Goal: Transaction & Acquisition: Purchase product/service

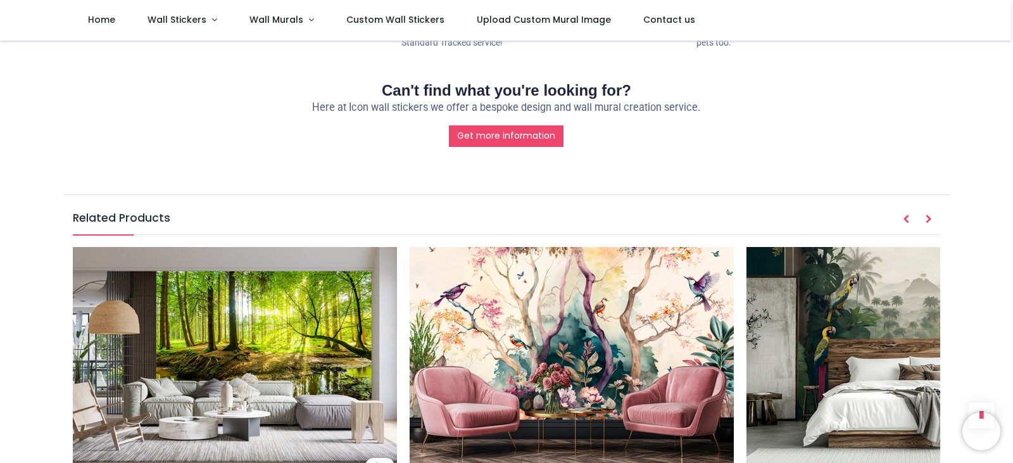
scroll to position [1710, 0]
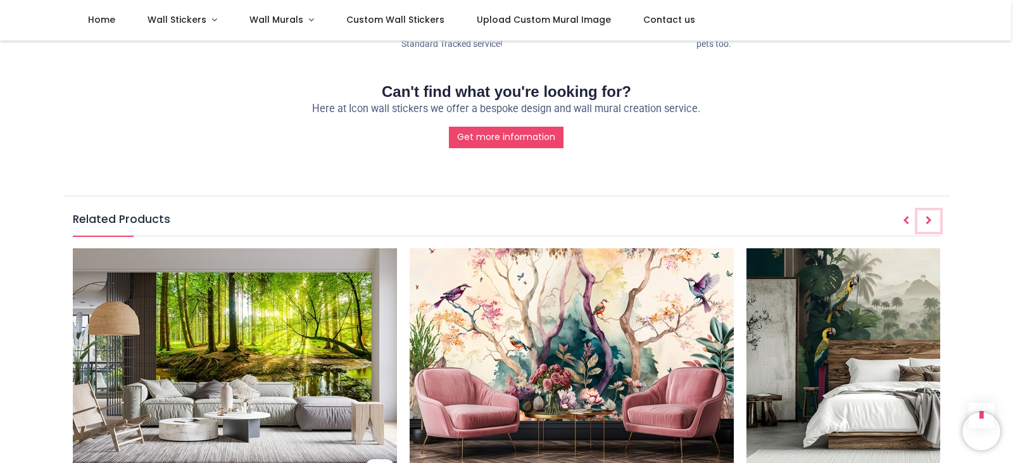
click at [928, 216] on icon "Next" at bounding box center [929, 220] width 6 height 9
click at [926, 216] on icon "Next" at bounding box center [929, 220] width 6 height 9
click at [905, 216] on icon "Prev" at bounding box center [906, 220] width 6 height 9
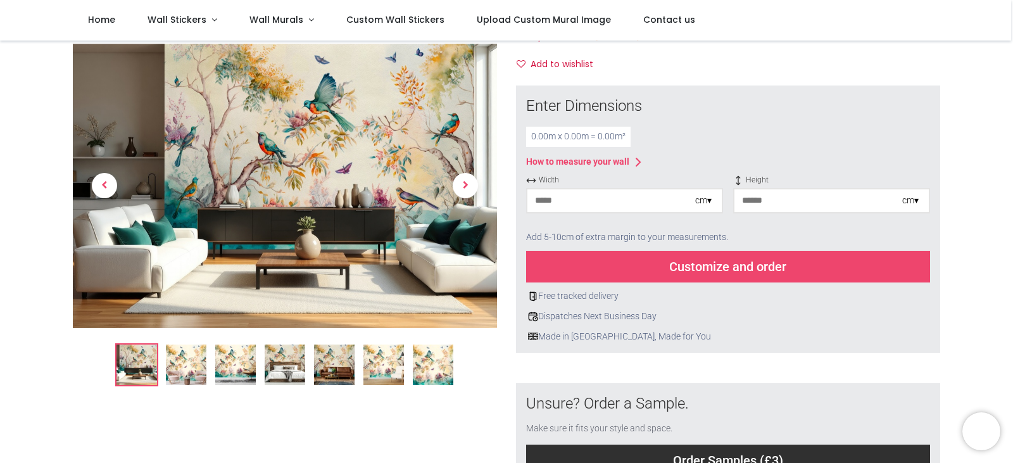
scroll to position [0, 0]
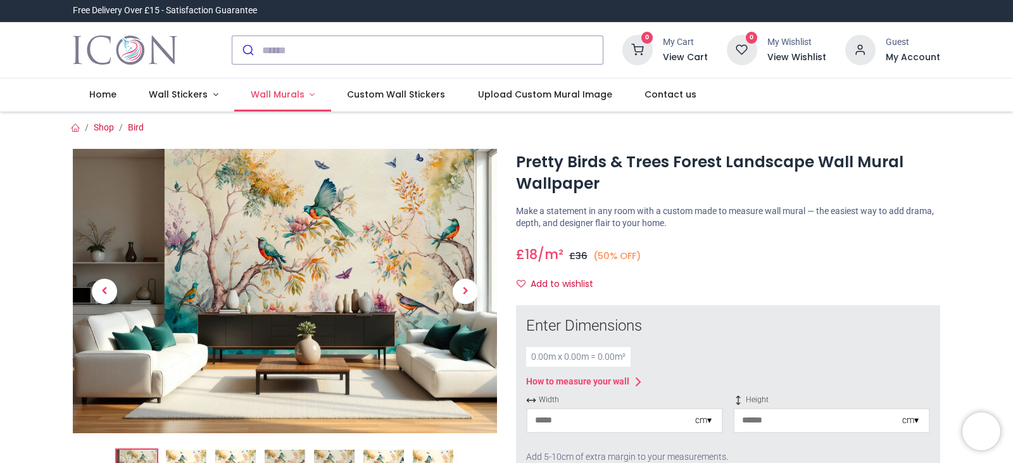
click at [279, 97] on span "Wall Murals" at bounding box center [278, 94] width 54 height 13
click at [277, 96] on span "Wall Murals" at bounding box center [278, 94] width 54 height 13
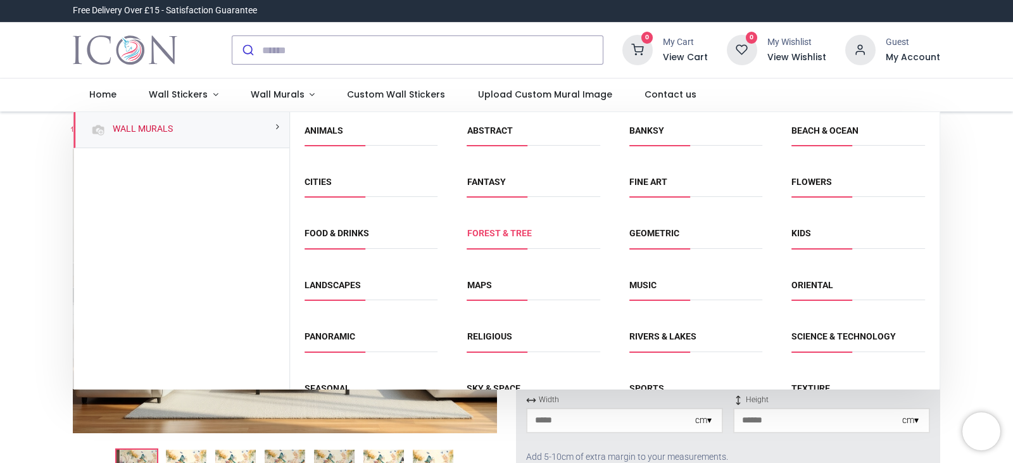
click at [507, 235] on link "Forest & Tree" at bounding box center [499, 233] width 65 height 10
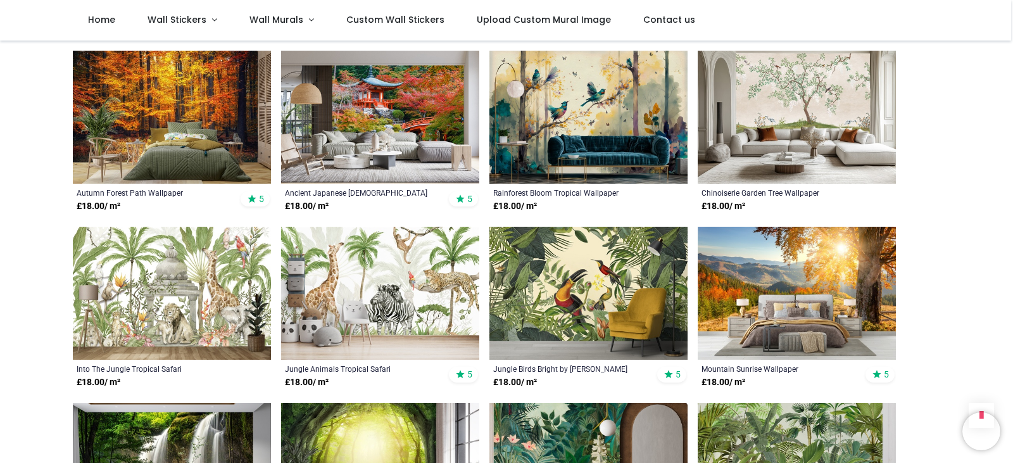
scroll to position [950, 0]
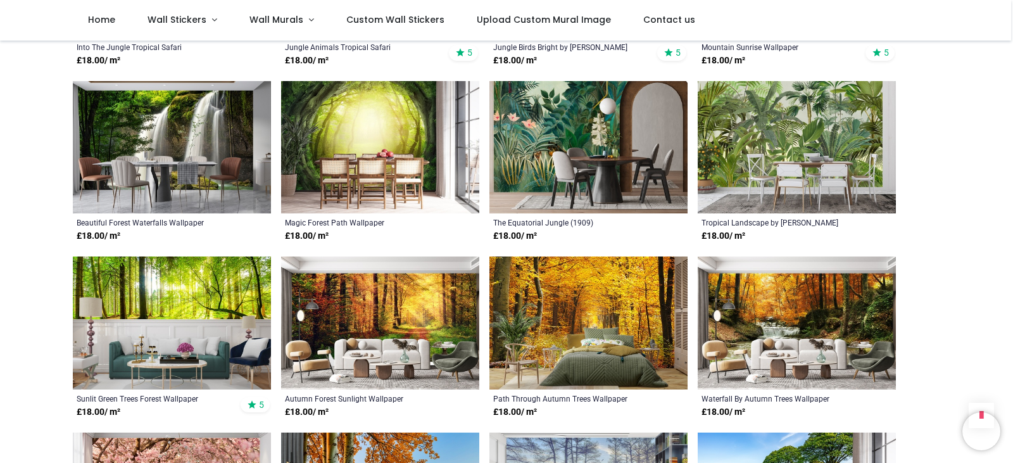
scroll to position [1266, 0]
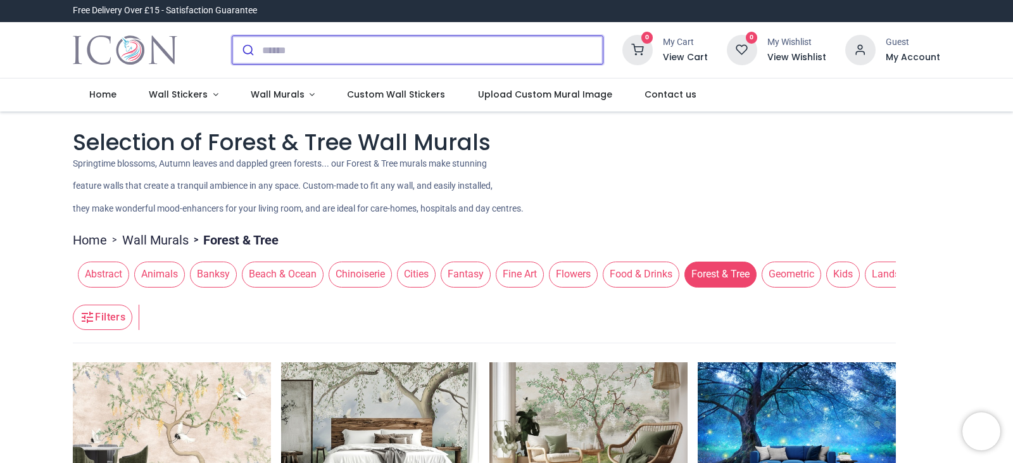
click at [291, 49] on input "search" at bounding box center [432, 50] width 341 height 28
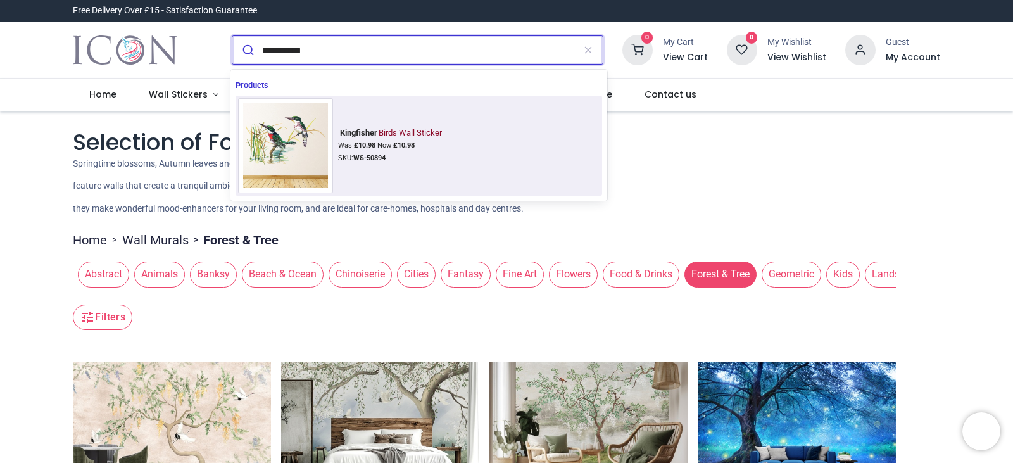
click at [285, 157] on img at bounding box center [285, 145] width 95 height 95
type input "**********"
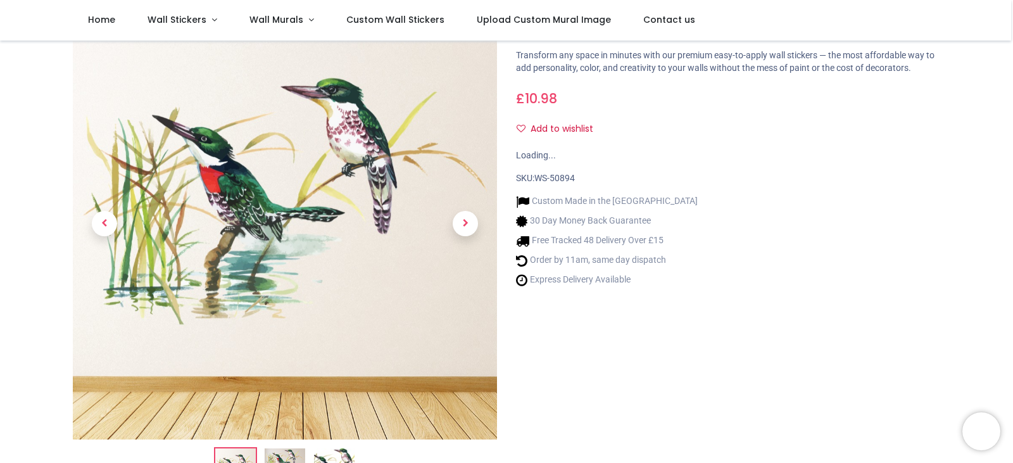
scroll to position [190, 0]
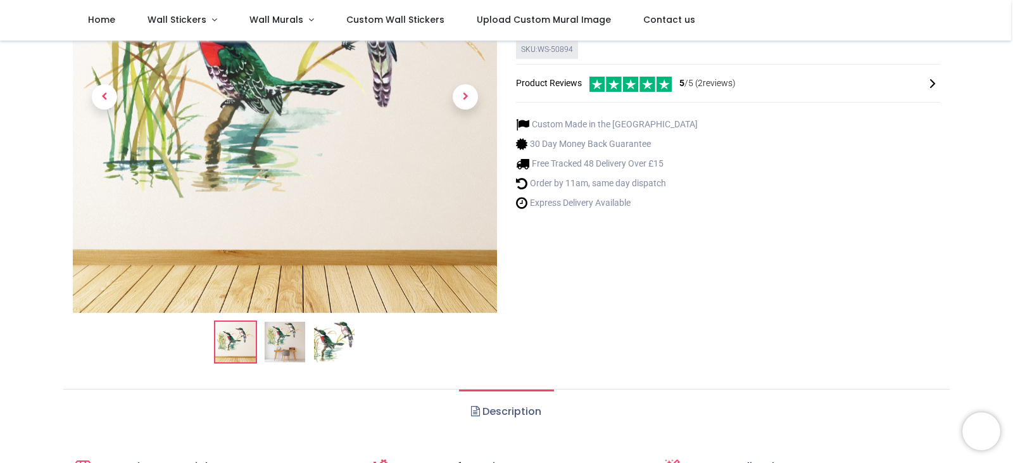
click at [289, 348] on img at bounding box center [285, 342] width 41 height 41
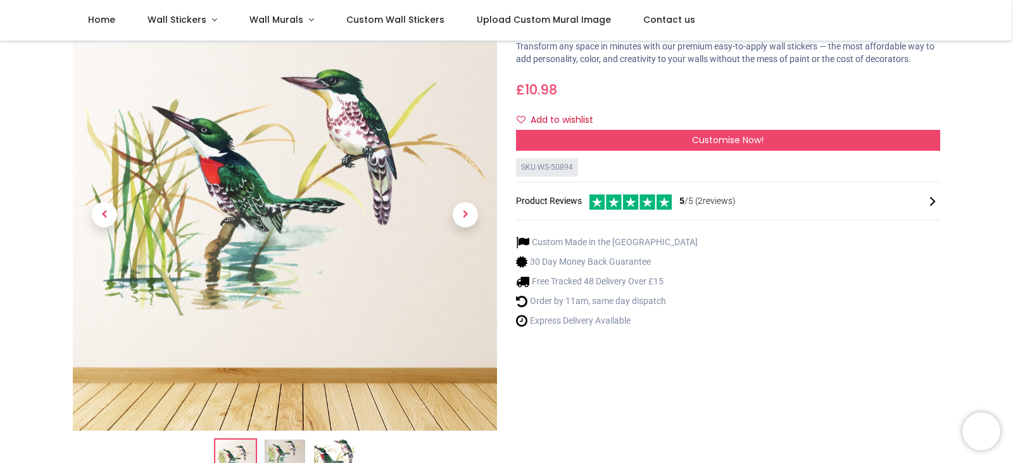
scroll to position [127, 0]
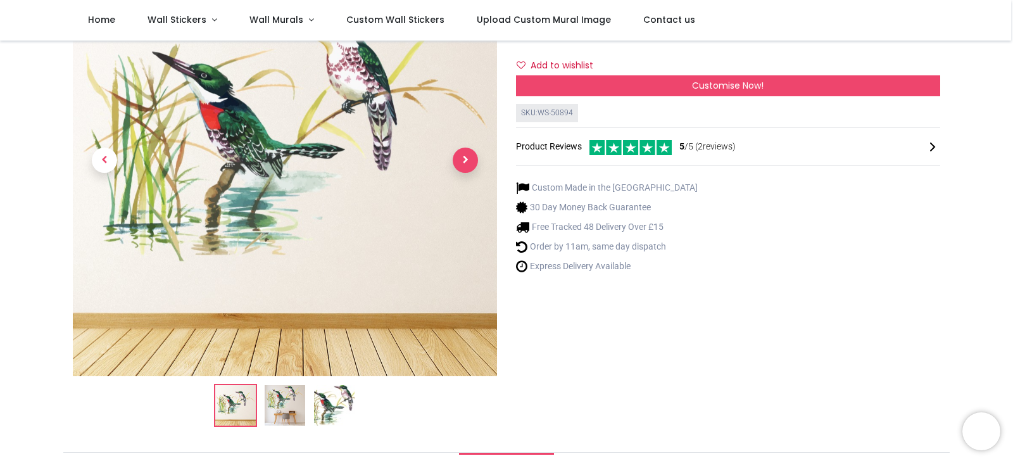
click at [465, 160] on span "Next" at bounding box center [465, 160] width 25 height 25
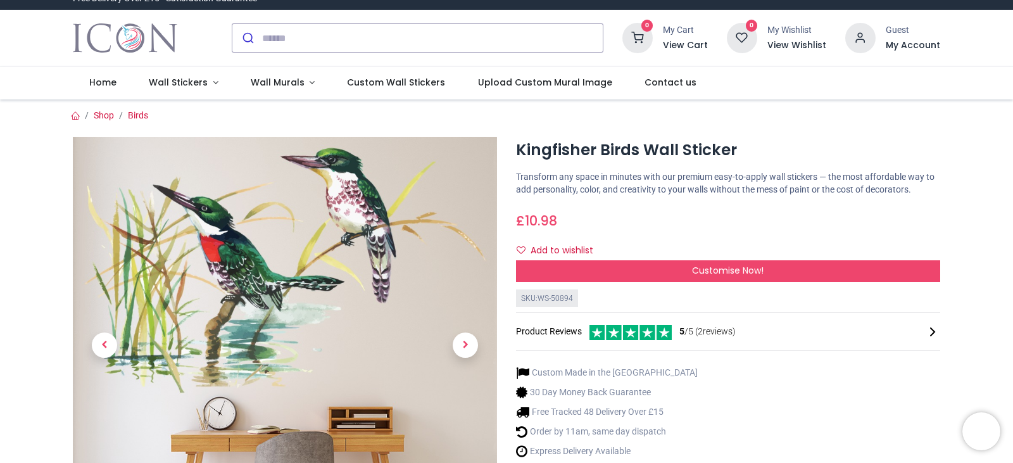
scroll to position [0, 0]
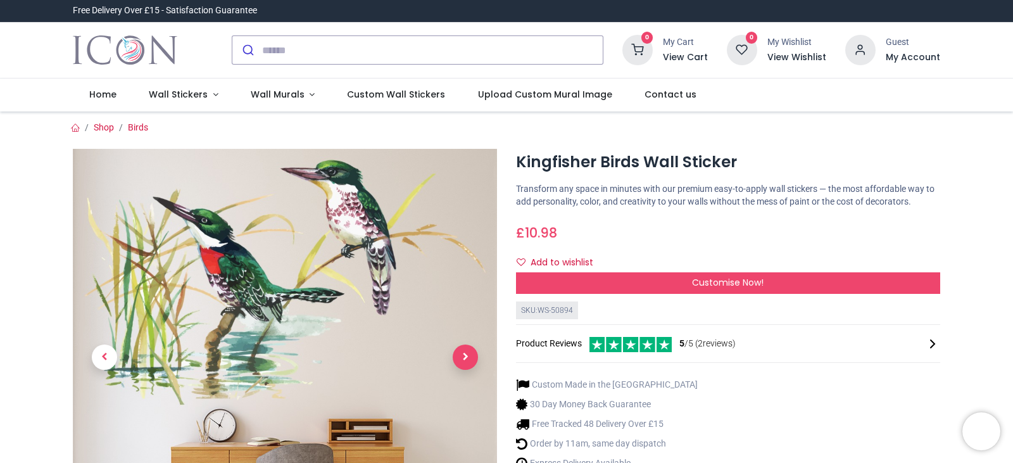
click at [465, 356] on span "Next" at bounding box center [465, 356] width 25 height 25
